Goal: Obtain resource: Obtain resource

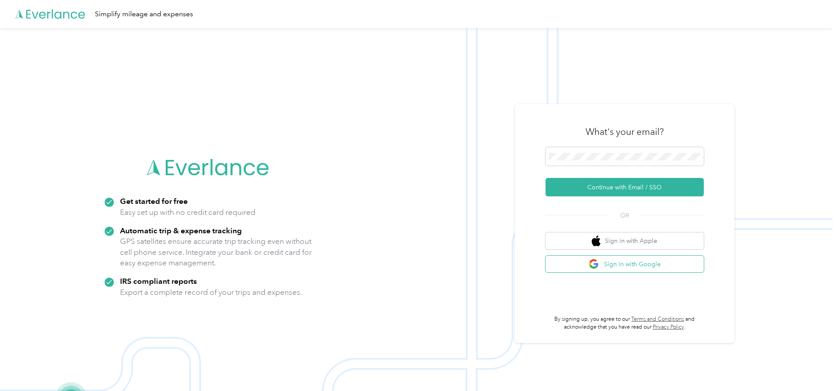
click at [626, 264] on button "Sign in with Google" at bounding box center [624, 264] width 158 height 17
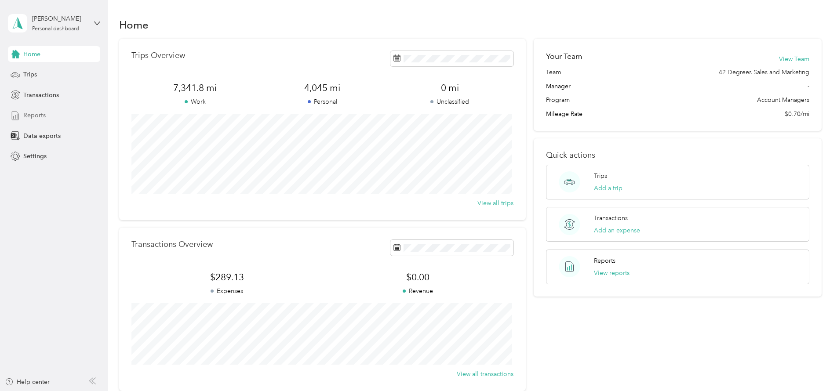
click at [41, 115] on span "Reports" at bounding box center [34, 115] width 22 height 9
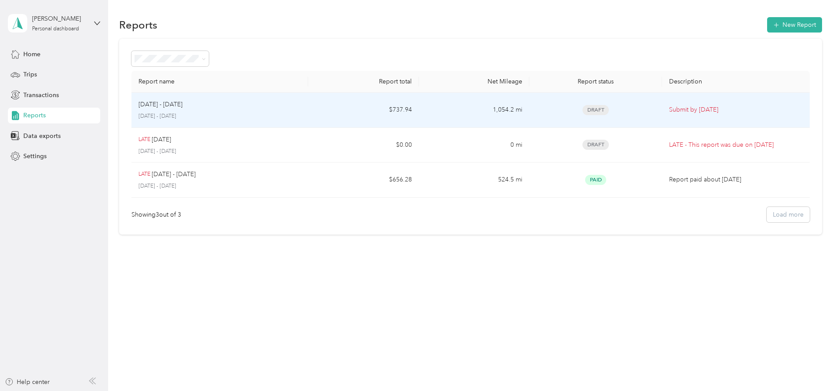
click at [602, 111] on span "Draft" at bounding box center [595, 110] width 26 height 10
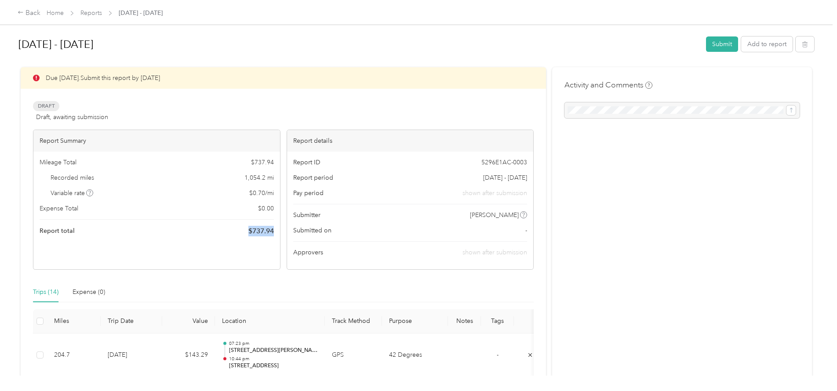
drag, startPoint x: 272, startPoint y: 232, endPoint x: 243, endPoint y: 232, distance: 29.0
click at [243, 232] on div "Mileage Total $ 737.94 Recorded miles 1,054.2 mi Variable rate $ 0.70 / mi Expe…" at bounding box center [156, 197] width 246 height 91
copy span "$ 737.94"
drag, startPoint x: 739, startPoint y: 40, endPoint x: 729, endPoint y: 40, distance: 10.1
click at [729, 40] on div "Submit Add to report" at bounding box center [760, 43] width 108 height 15
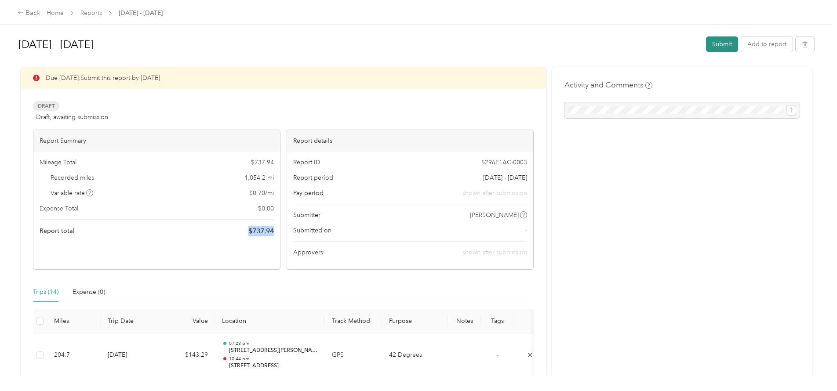
click at [727, 43] on button "Submit" at bounding box center [722, 43] width 32 height 15
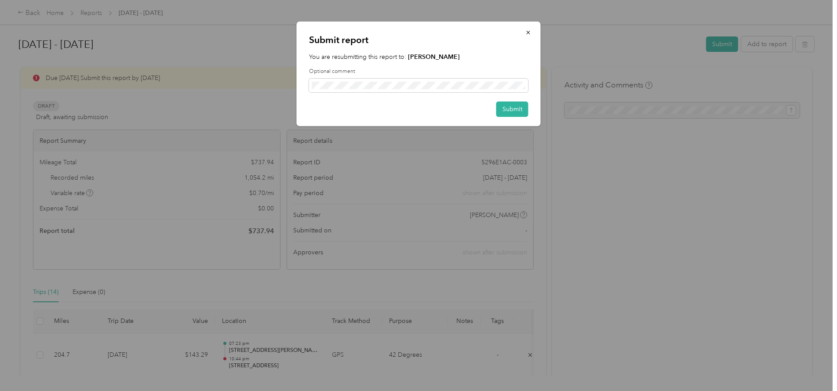
click at [395, 59] on p "You are resubmitting this report to: [PERSON_NAME]" at bounding box center [418, 56] width 219 height 9
click at [340, 80] on span at bounding box center [418, 86] width 219 height 14
click at [527, 36] on span "button" at bounding box center [528, 32] width 6 height 7
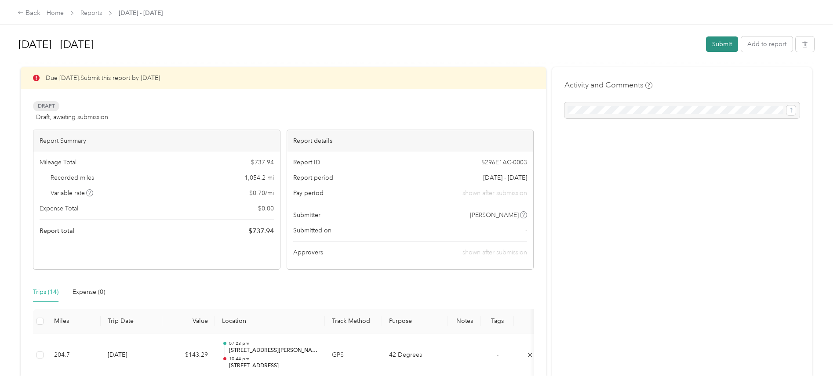
click at [713, 46] on button "Submit" at bounding box center [722, 43] width 32 height 15
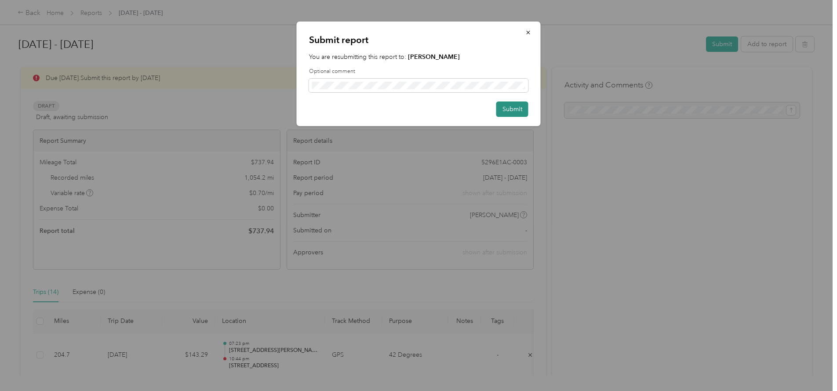
click at [515, 111] on button "Submit" at bounding box center [512, 108] width 32 height 15
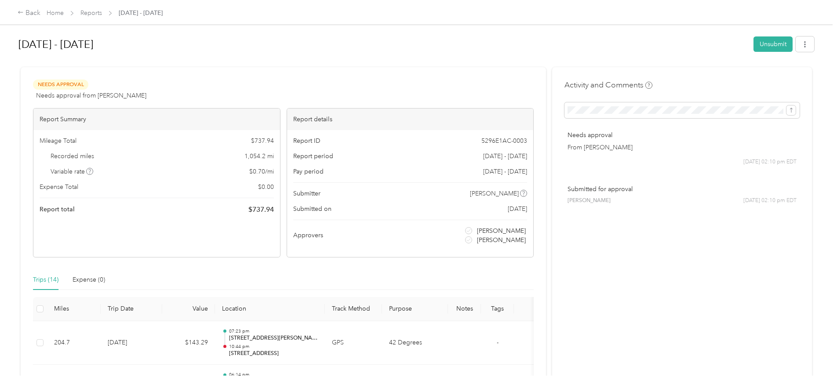
click at [599, 150] on p "From [PERSON_NAME]" at bounding box center [681, 147] width 229 height 9
click at [20, 11] on icon at bounding box center [21, 12] width 6 height 6
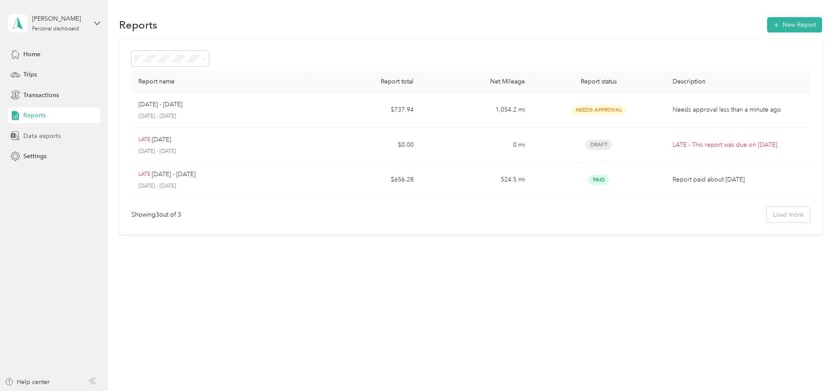
click at [64, 134] on div "Data exports" at bounding box center [54, 136] width 92 height 16
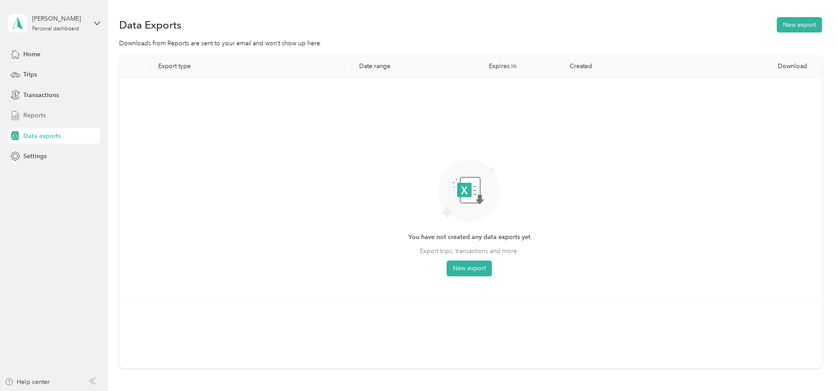
click at [60, 111] on div "Reports" at bounding box center [54, 116] width 92 height 16
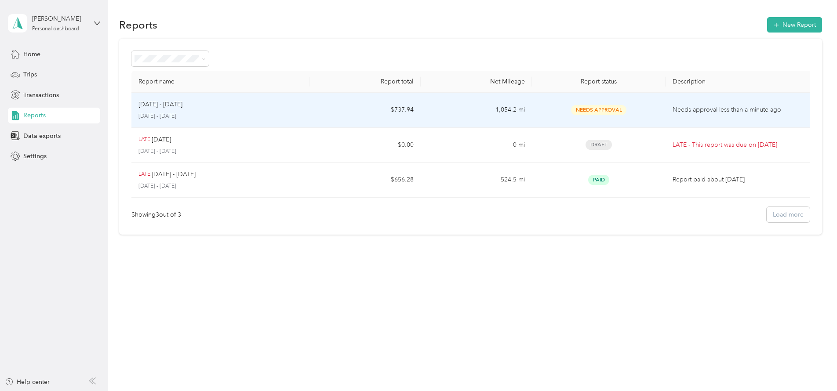
click at [578, 107] on span "Needs Approval" at bounding box center [598, 110] width 55 height 10
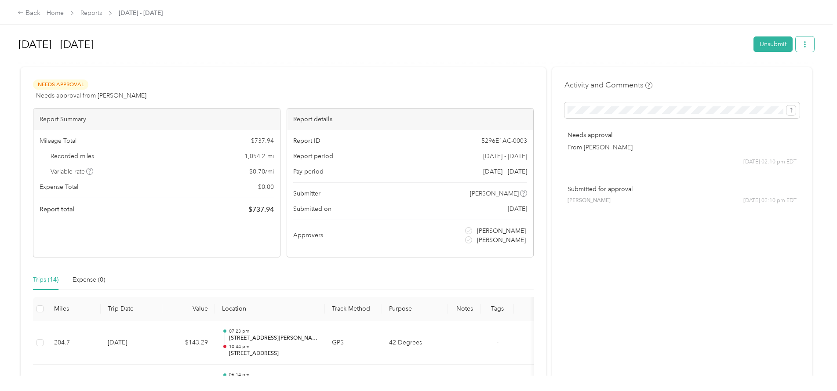
click at [801, 44] on icon "button" at bounding box center [804, 44] width 6 height 6
click at [792, 74] on div "Download" at bounding box center [779, 76] width 52 height 9
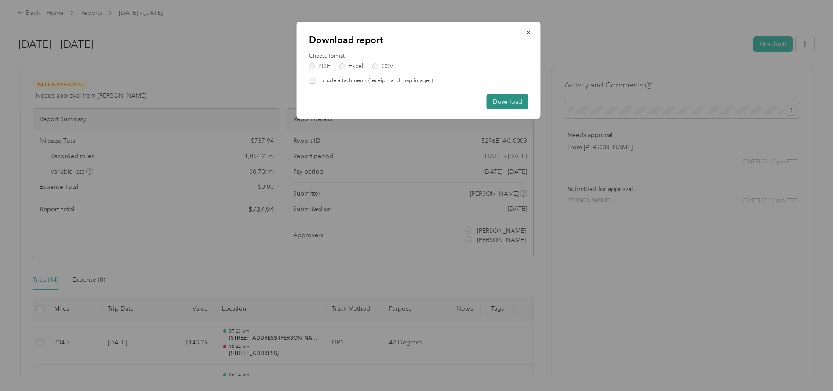
click at [493, 102] on button "Download" at bounding box center [507, 101] width 42 height 15
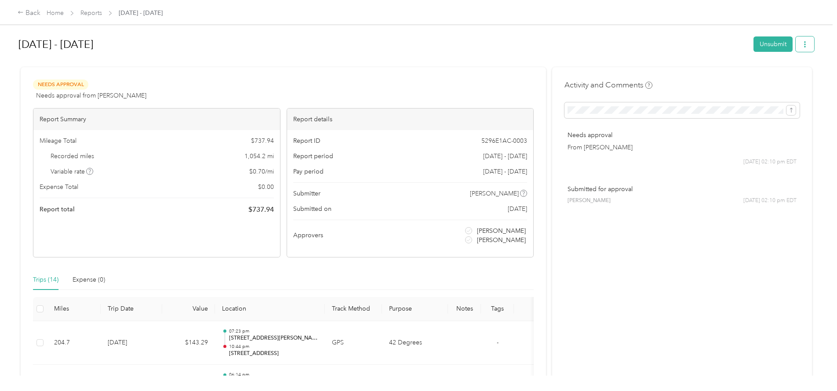
click at [801, 46] on icon "button" at bounding box center [804, 44] width 6 height 6
click at [781, 76] on span "Download" at bounding box center [777, 76] width 29 height 9
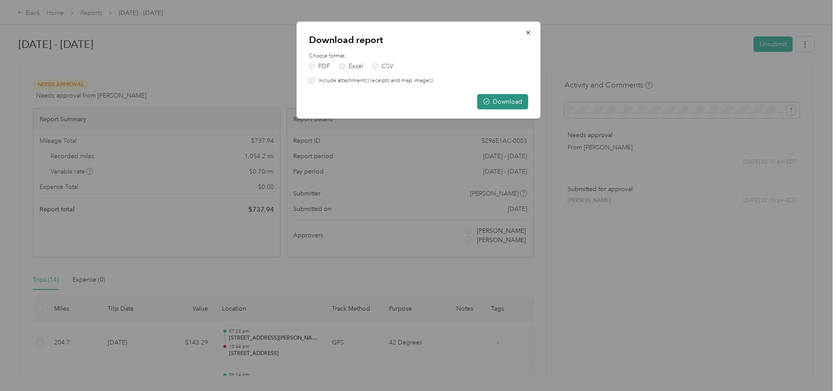
click at [500, 106] on button "Download" at bounding box center [502, 101] width 51 height 15
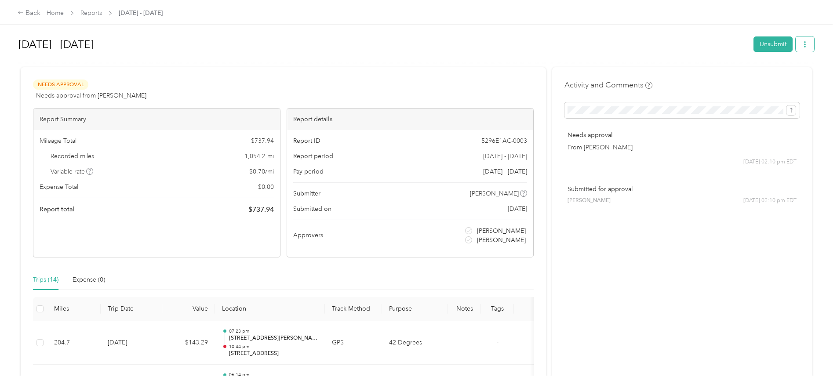
click at [798, 49] on button "button" at bounding box center [804, 43] width 18 height 15
click at [774, 62] on span "Copy share link" at bounding box center [784, 61] width 43 height 9
